Goal: Task Accomplishment & Management: Use online tool/utility

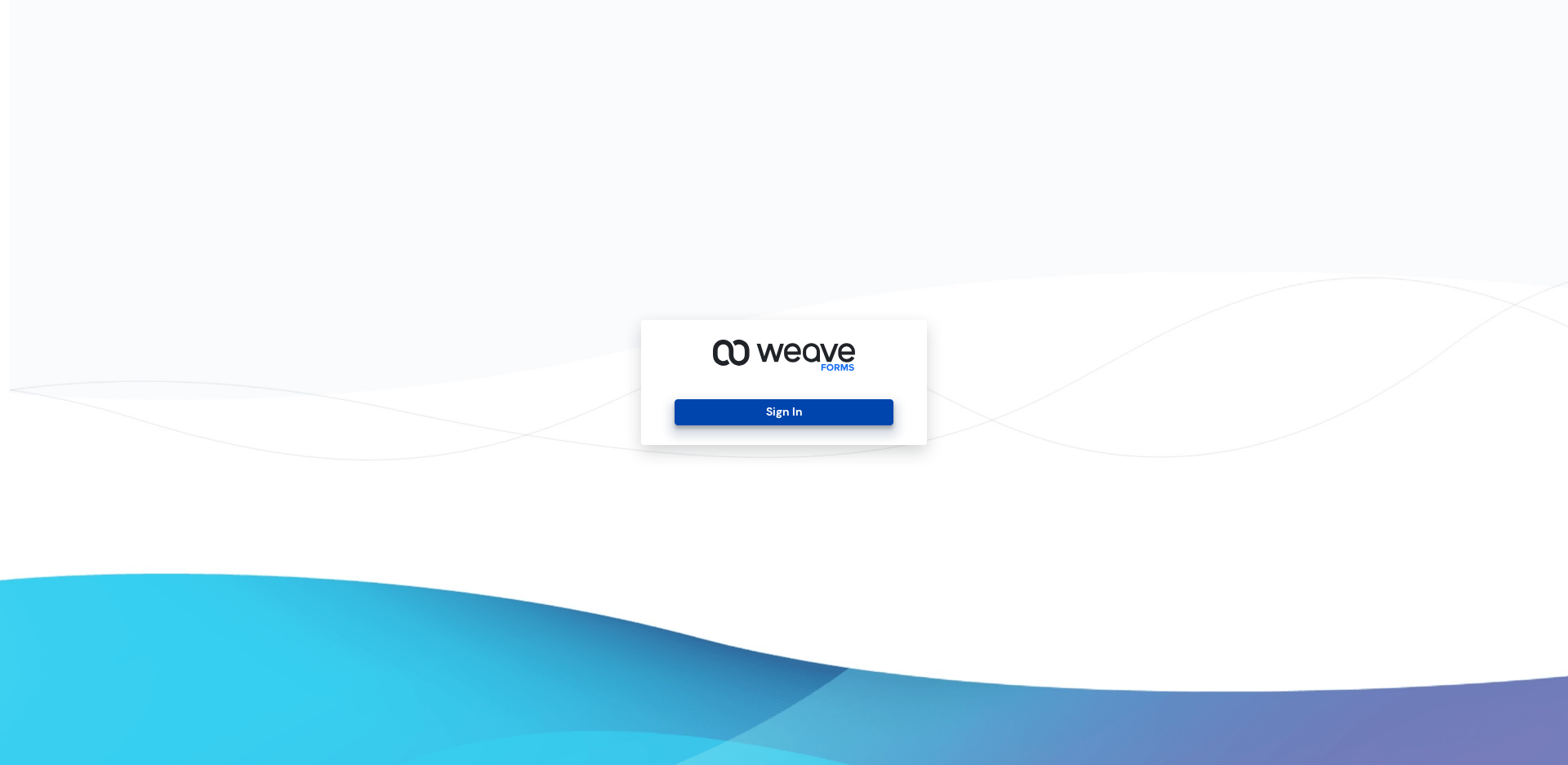
click at [733, 415] on button "Sign In" at bounding box center [784, 413] width 218 height 26
